Goal: Navigation & Orientation: Go to known website

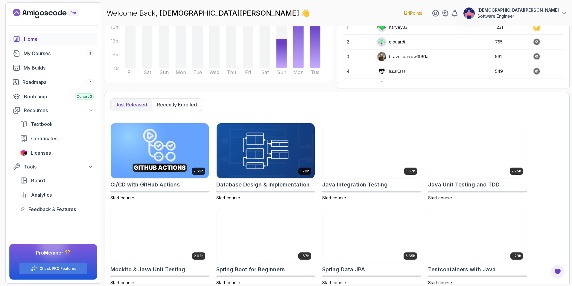
scroll to position [98, 0]
